Goal: Information Seeking & Learning: Compare options

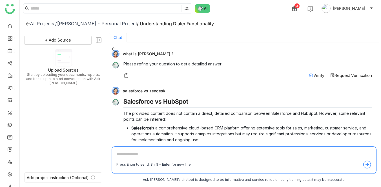
click at [123, 54] on div "what is [PERSON_NAME] ?" at bounding box center [241, 54] width 260 height 8
drag, startPoint x: 123, startPoint y: 90, endPoint x: 166, endPoint y: 93, distance: 43.4
click at [166, 93] on div "salesforce vs zendesk" at bounding box center [241, 91] width 260 height 8
click at [123, 92] on div "salesforce vs zendesk" at bounding box center [241, 91] width 260 height 8
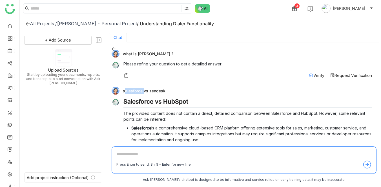
click at [167, 91] on div "salesforce vs zendesk" at bounding box center [241, 91] width 260 height 8
click at [164, 90] on div "salesforce vs zendesk" at bounding box center [241, 91] width 260 height 8
copy div "salesforce vs zendesk"
click at [87, 22] on div "[PERSON_NAME] - Personal Project" at bounding box center [97, 24] width 80 height 6
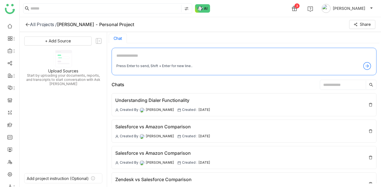
click at [133, 57] on textarea at bounding box center [243, 57] width 255 height 9
paste textarea "**********"
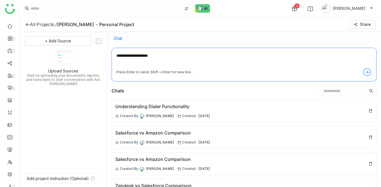
type textarea "**********"
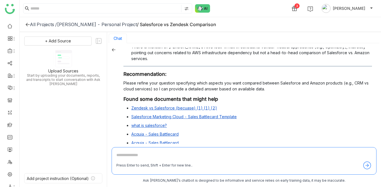
scroll to position [94, 0]
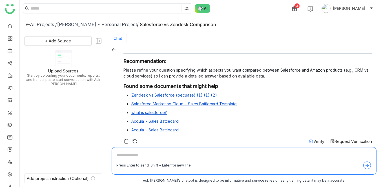
click at [318, 139] on span "Verify" at bounding box center [318, 141] width 11 height 5
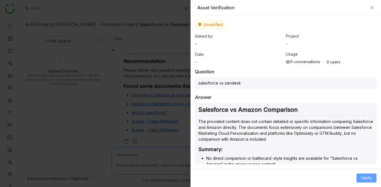
click at [369, 178] on span "Verify" at bounding box center [366, 178] width 11 height 6
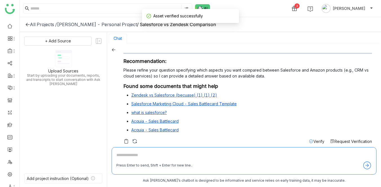
scroll to position [1, 0]
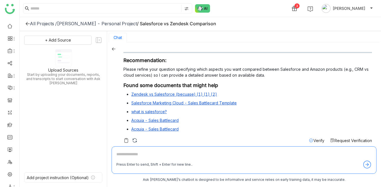
click at [123, 25] on div "[PERSON_NAME] - Personal Project" at bounding box center [97, 24] width 80 height 6
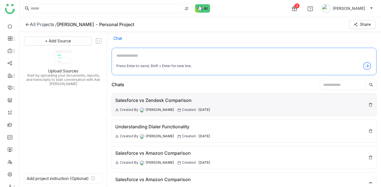
click at [127, 99] on div "Salesforce vs Zendesk Comparison" at bounding box center [162, 100] width 95 height 7
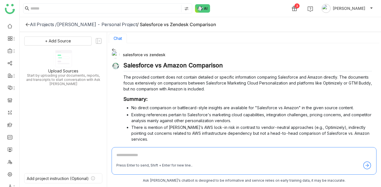
scroll to position [94, 0]
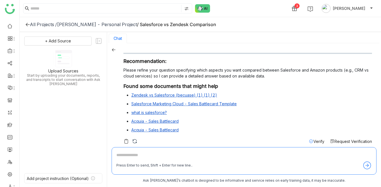
click at [316, 139] on span "Verify" at bounding box center [318, 141] width 11 height 5
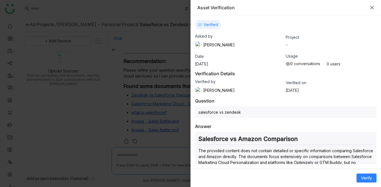
click at [373, 6] on icon "Close" at bounding box center [371, 7] width 5 height 5
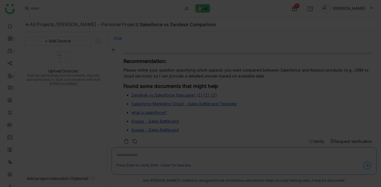
scroll to position [1, 0]
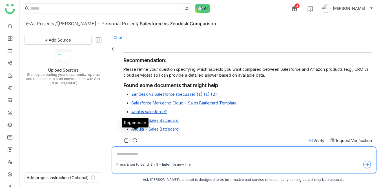
click at [134, 138] on img at bounding box center [135, 141] width 6 height 6
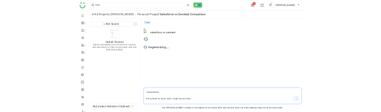
scroll to position [0, 0]
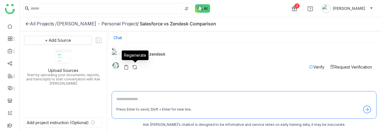
click at [137, 66] on img at bounding box center [135, 67] width 6 height 6
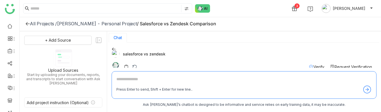
drag, startPoint x: 123, startPoint y: 54, endPoint x: 164, endPoint y: 58, distance: 41.6
click at [164, 58] on div "salesforce vs zendesk Verify Request Verification" at bounding box center [241, 61] width 260 height 23
copy div "salesforce vs zendesk"
click at [259, 9] on div "3 [PERSON_NAME]" at bounding box center [200, 8] width 361 height 17
